Goal: Entertainment & Leisure: Browse casually

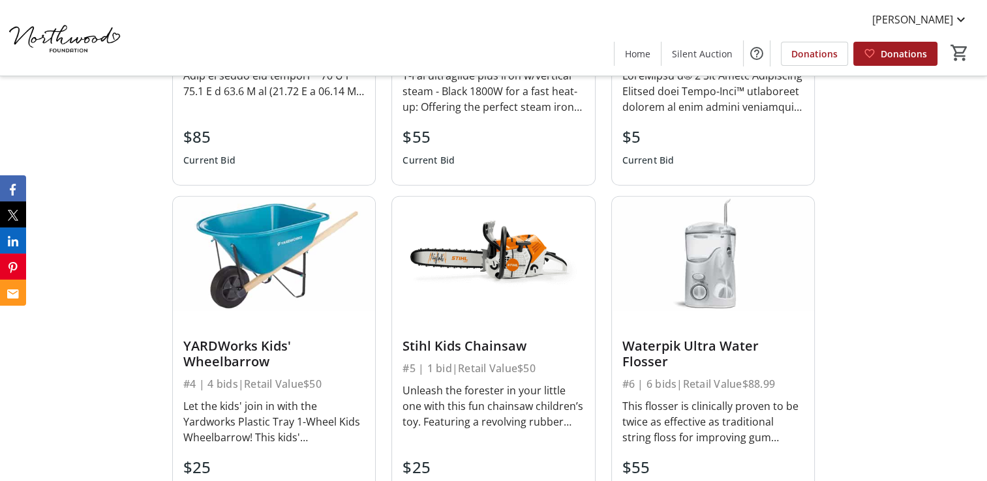
scroll to position [3065, 0]
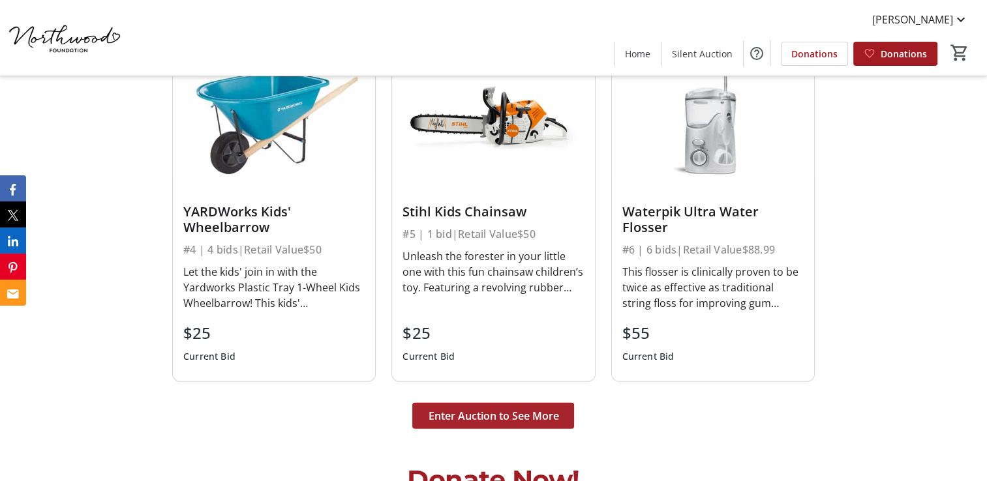
click at [503, 408] on span "Enter Auction to See More" at bounding box center [493, 416] width 130 height 16
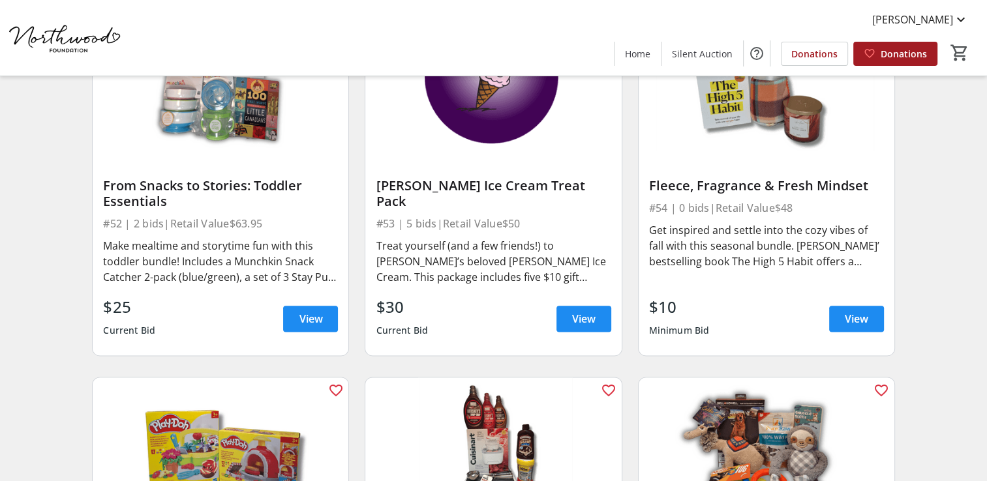
scroll to position [6455, 0]
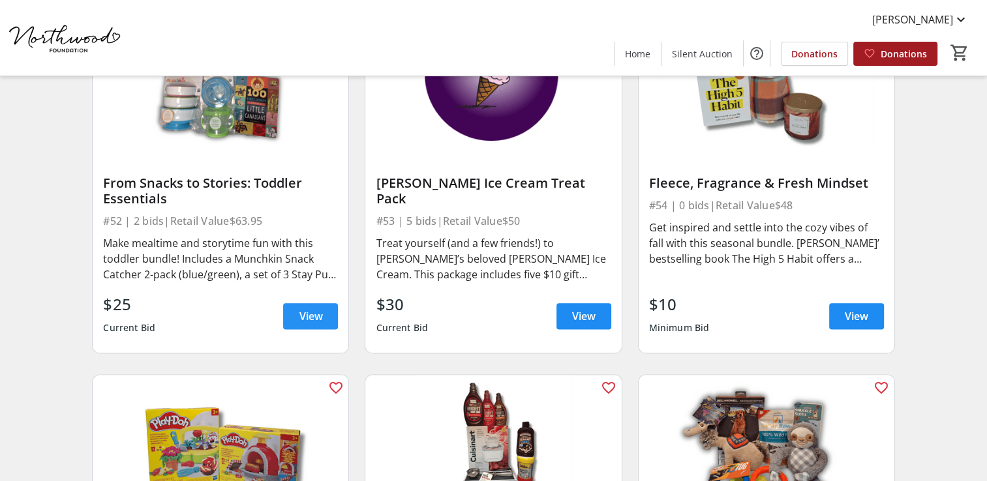
click at [311, 308] on span "View" at bounding box center [310, 316] width 23 height 16
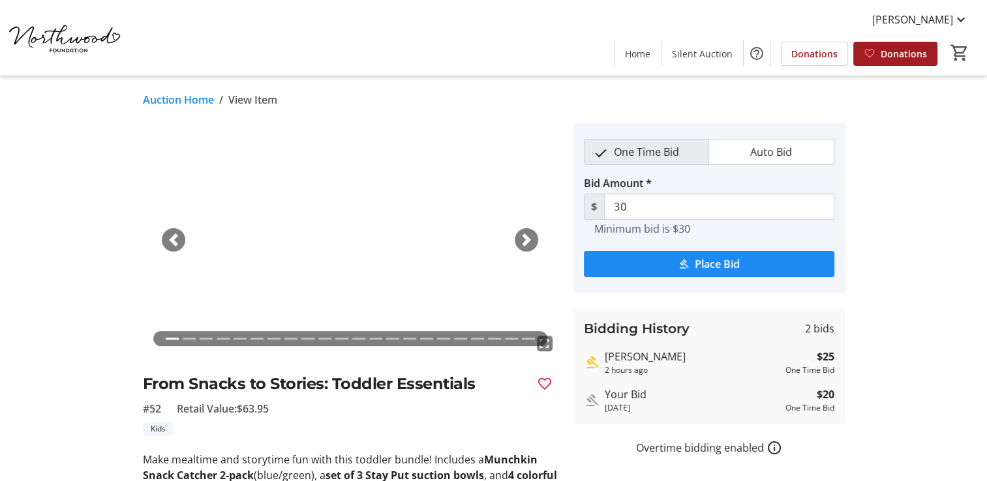
click at [172, 93] on link "Auction Home" at bounding box center [178, 100] width 71 height 16
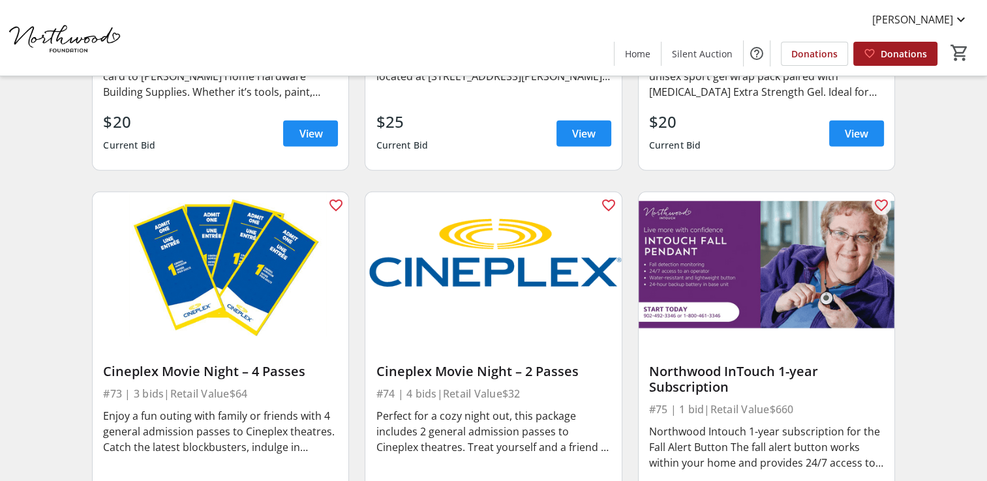
scroll to position [8899, 0]
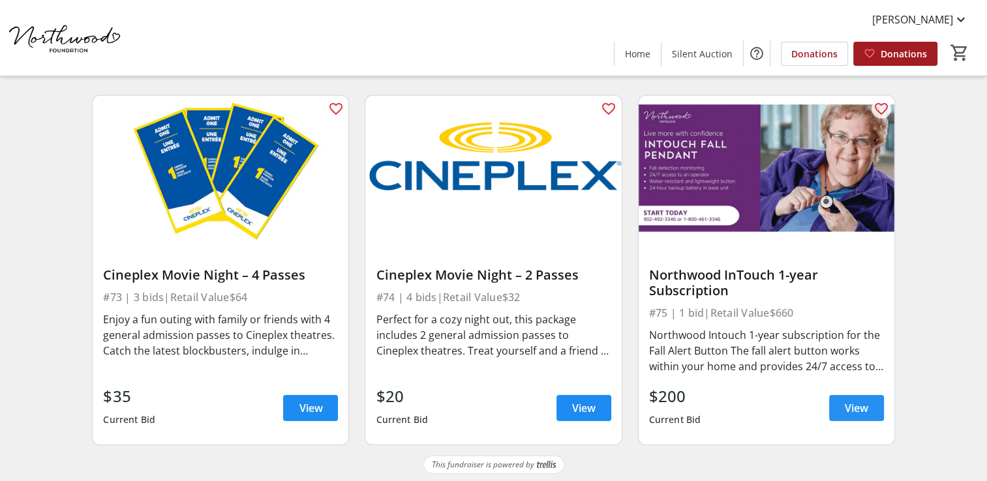
click at [853, 404] on span "View" at bounding box center [855, 408] width 23 height 16
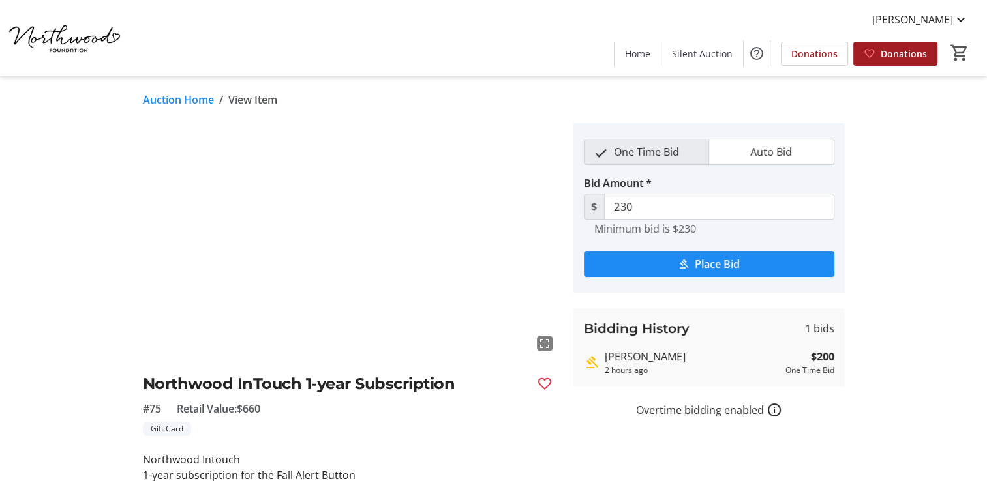
click at [196, 97] on link "Auction Home" at bounding box center [178, 100] width 71 height 16
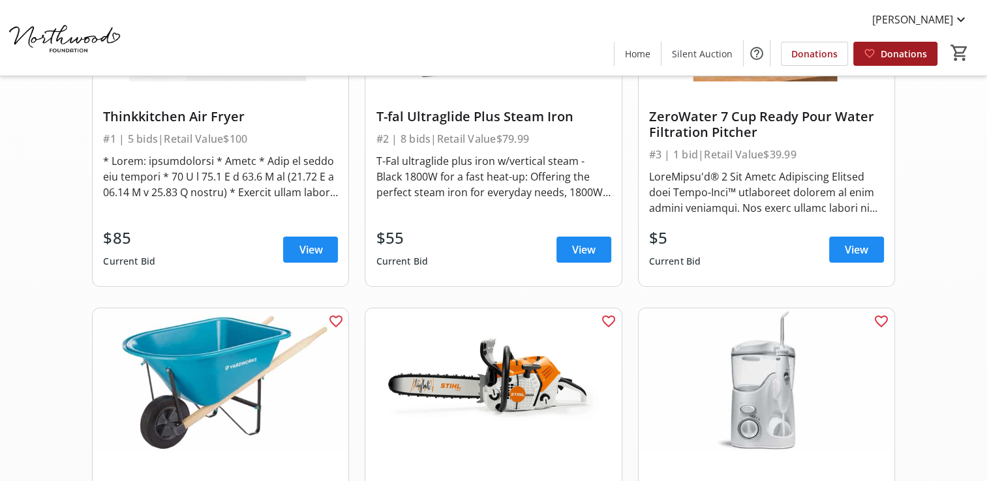
scroll to position [261, 0]
